Goal: Task Accomplishment & Management: Manage account settings

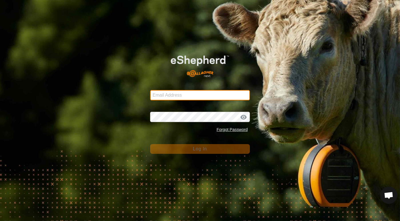
type input "[PERSON_NAME][EMAIL_ADDRESS][DOMAIN_NAME]"
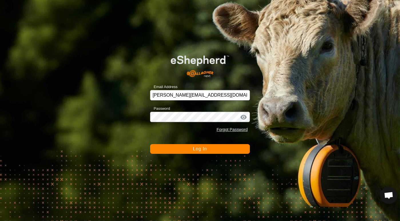
click at [187, 148] on button "Log In" at bounding box center [200, 149] width 100 height 10
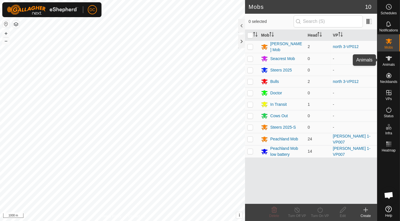
click at [388, 57] on icon at bounding box center [389, 58] width 6 height 5
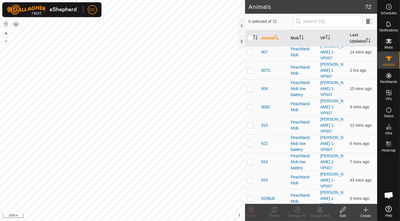
scroll to position [318, 0]
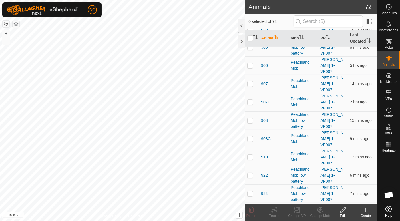
click at [250, 155] on p-checkbox at bounding box center [251, 157] width 6 height 5
checkbox input "true"
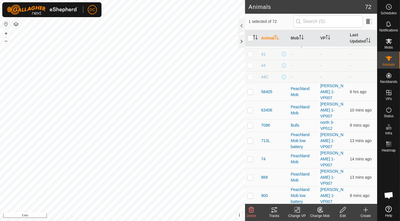
scroll to position [159, 0]
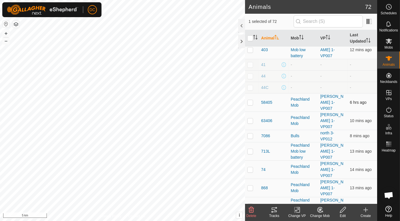
click at [249, 100] on p-checkbox at bounding box center [251, 102] width 6 height 5
checkbox input "true"
click at [249, 221] on p-checkbox at bounding box center [251, 224] width 6 height 5
checkbox input "true"
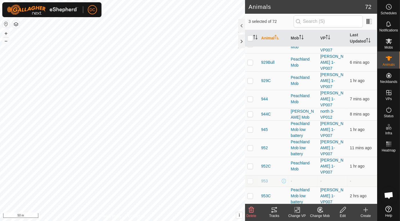
scroll to position [477, 0]
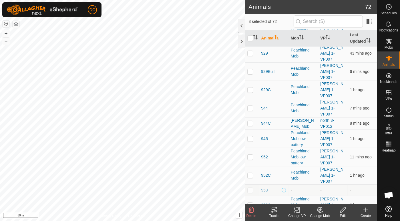
checkbox input "true"
click at [273, 209] on icon at bounding box center [274, 210] width 7 height 7
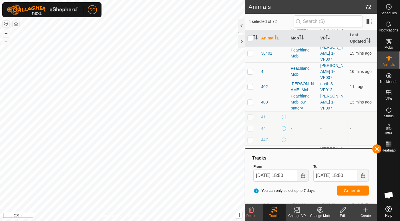
scroll to position [95, 0]
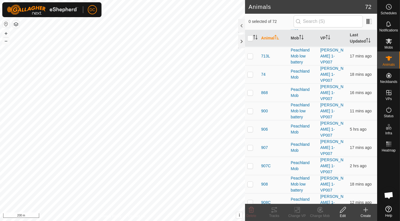
scroll to position [222, 0]
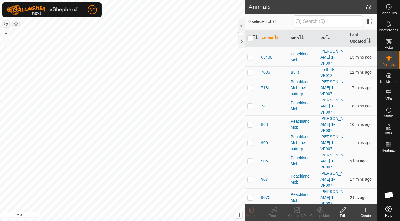
checkbox input "true"
click at [250, 159] on p-checkbox at bounding box center [251, 161] width 6 height 5
checkbox input "true"
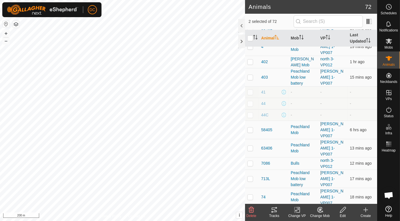
scroll to position [127, 0]
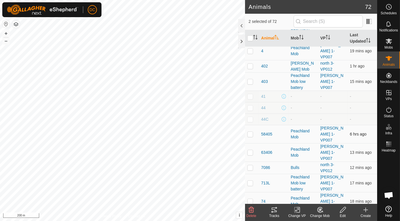
click at [252, 132] on p-checkbox at bounding box center [251, 134] width 6 height 5
checkbox input "true"
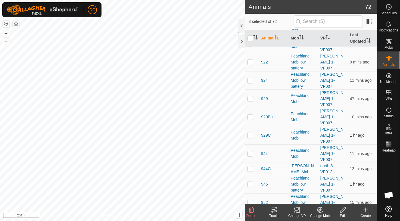
scroll to position [445, 0]
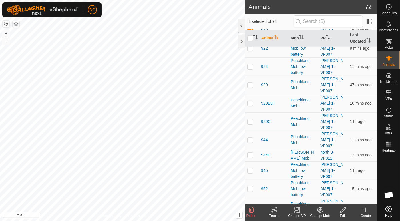
checkbox input "true"
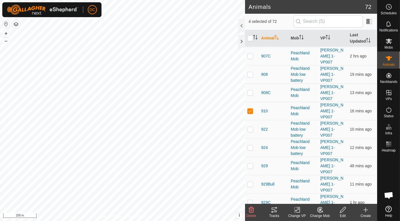
scroll to position [350, 0]
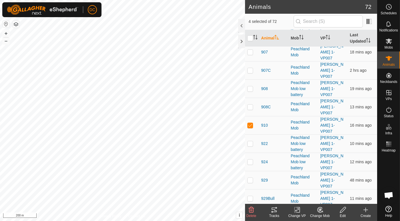
checkbox input "true"
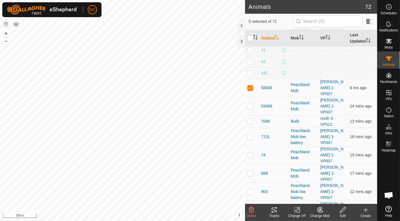
scroll to position [95, 0]
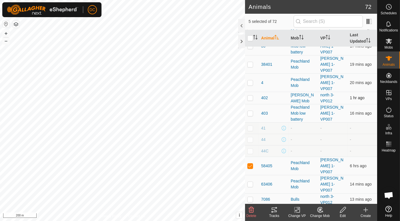
click at [250, 96] on p-tablecheckbox at bounding box center [251, 98] width 6 height 5
checkbox input "true"
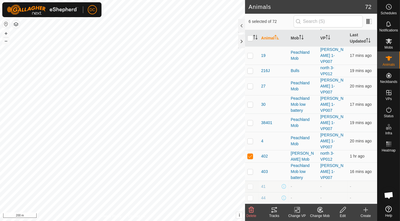
scroll to position [32, 0]
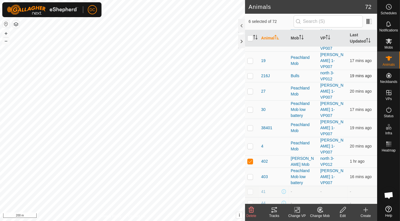
click at [250, 74] on p-checkbox at bounding box center [251, 76] width 6 height 5
checkbox input "true"
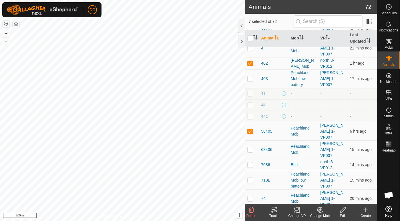
scroll to position [159, 0]
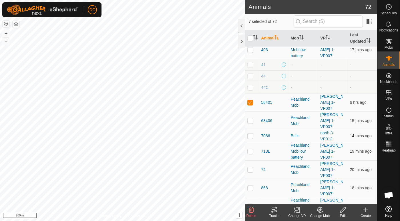
click at [250, 134] on p-checkbox at bounding box center [251, 136] width 6 height 5
checkbox input "true"
click at [273, 212] on icon at bounding box center [273, 212] width 2 height 2
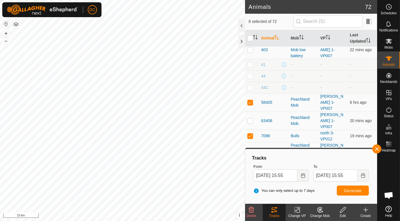
click at [139, 221] on html "DC Schedules Notifications Mobs Animals Neckbands VPs Status Infra Heatmap Help…" at bounding box center [200, 110] width 400 height 221
